Goal: Task Accomplishment & Management: Complete application form

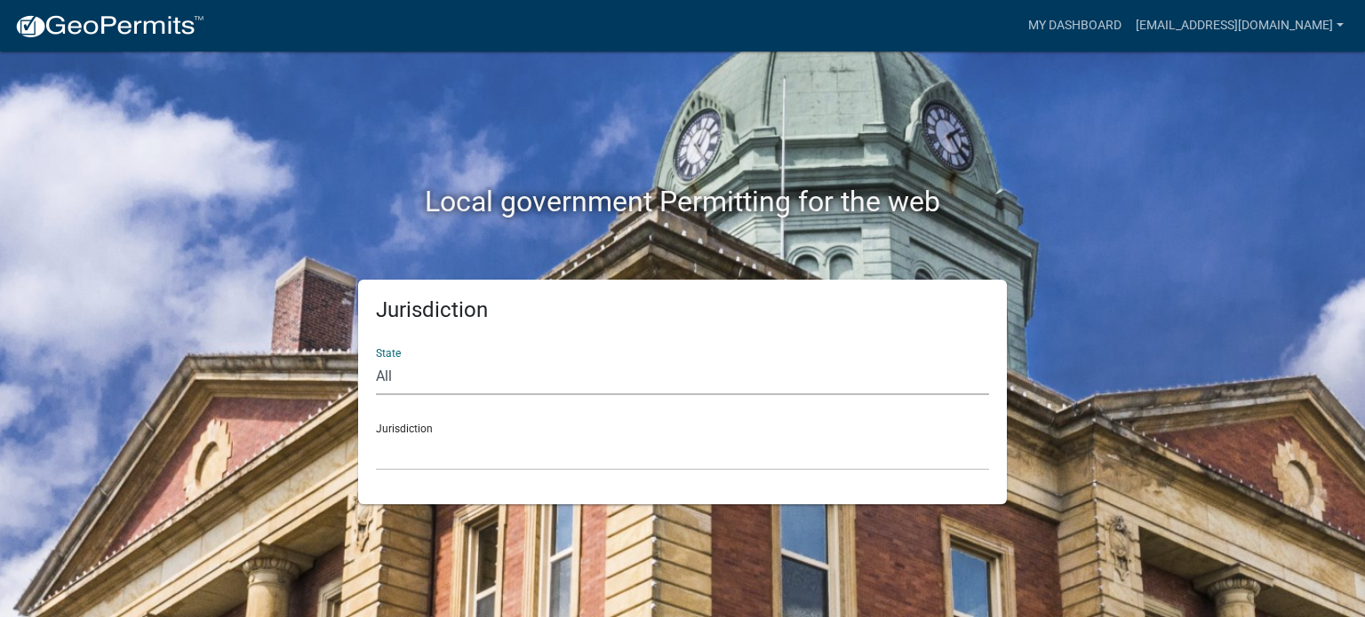
click at [450, 382] on select "All [US_STATE] [US_STATE] [US_STATE] [US_STATE] [US_STATE] [US_STATE] [US_STATE…" at bounding box center [682, 377] width 613 height 36
select select "[US_STATE]"
click at [376, 359] on select "All [US_STATE] [US_STATE] [US_STATE] [US_STATE] [US_STATE] [US_STATE] [US_STATE…" at bounding box center [682, 377] width 613 height 36
click at [425, 452] on select "City of [GEOGRAPHIC_DATA], [US_STATE] City of [GEOGRAPHIC_DATA], [US_STATE] Cit…" at bounding box center [682, 452] width 613 height 36
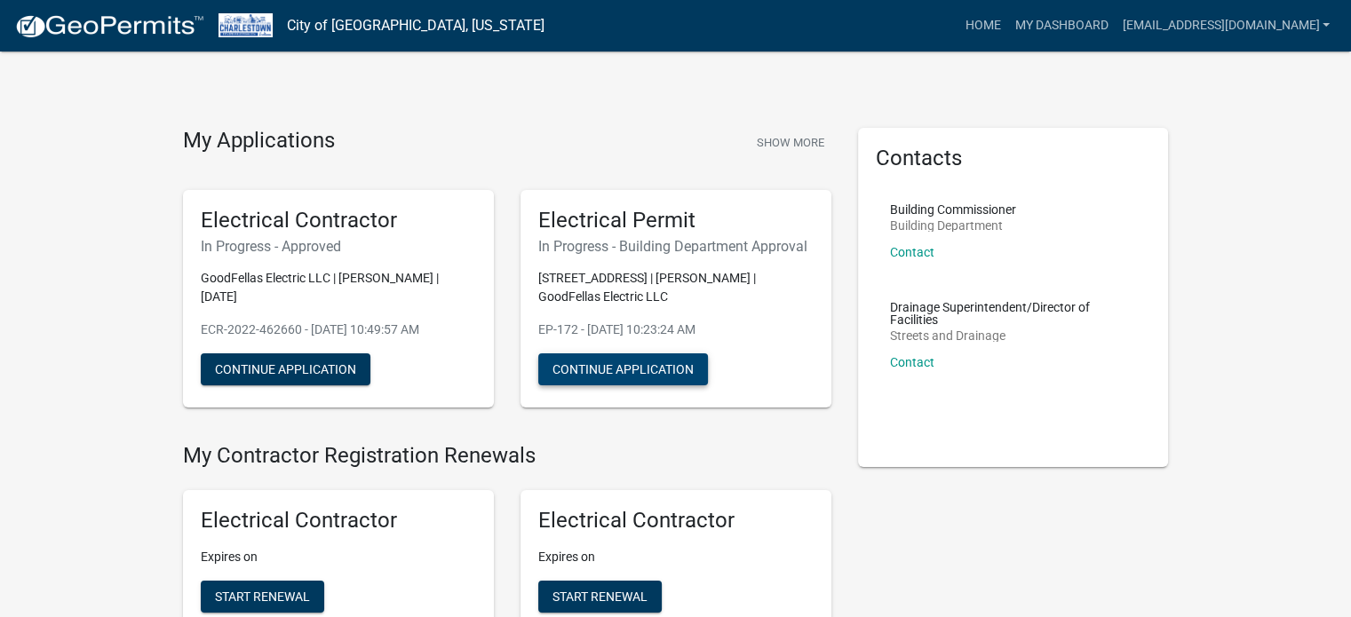
click at [636, 372] on button "Continue Application" at bounding box center [623, 370] width 170 height 32
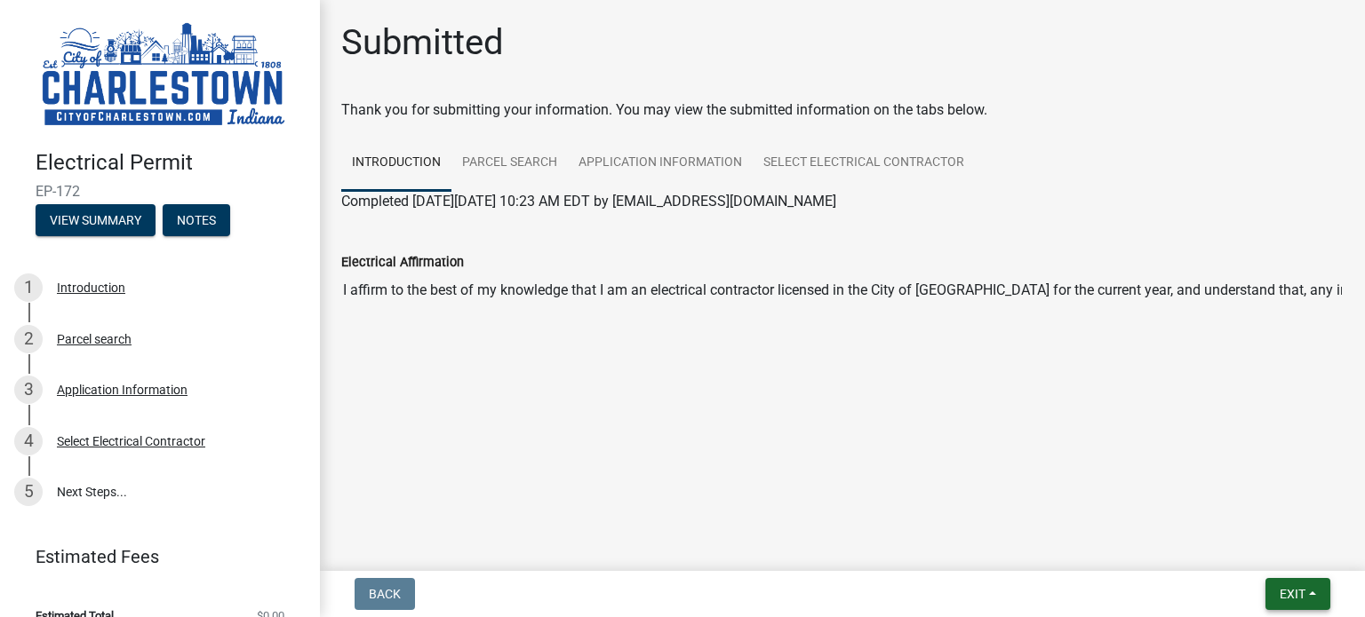
click at [1270, 585] on button "Exit" at bounding box center [1297, 594] width 65 height 32
click at [1247, 546] on button "Save & Exit" at bounding box center [1260, 548] width 142 height 43
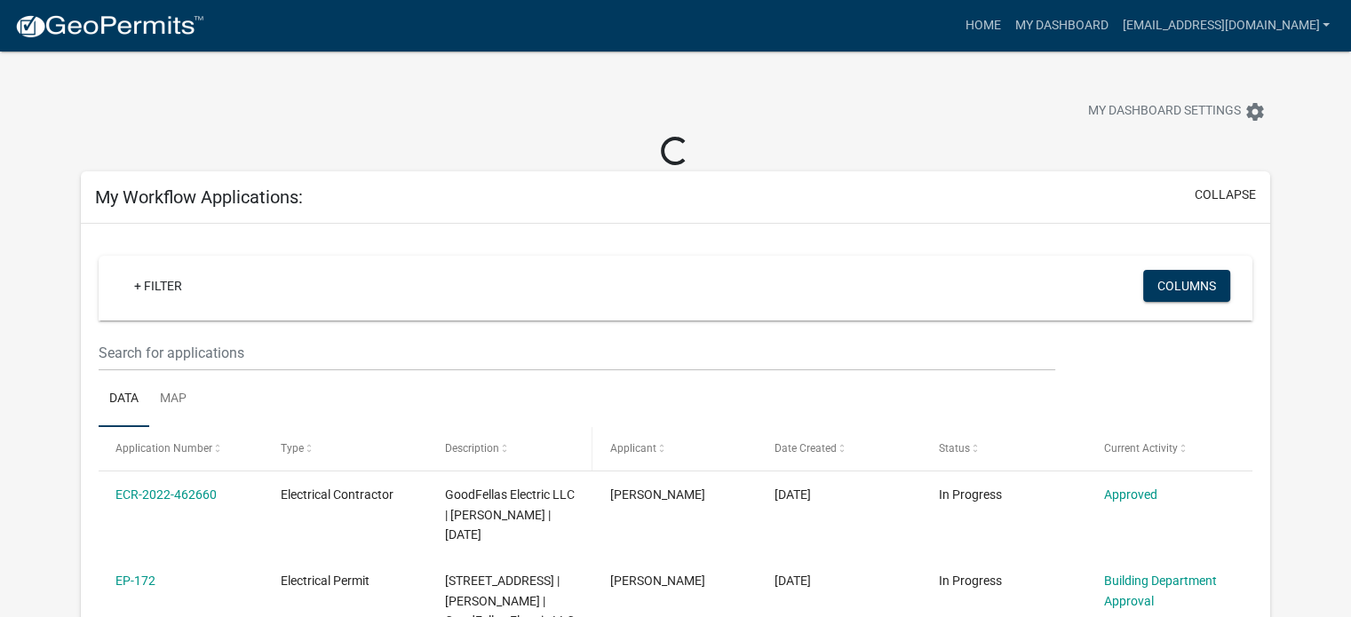
scroll to position [89, 0]
